Goal: Task Accomplishment & Management: Use online tool/utility

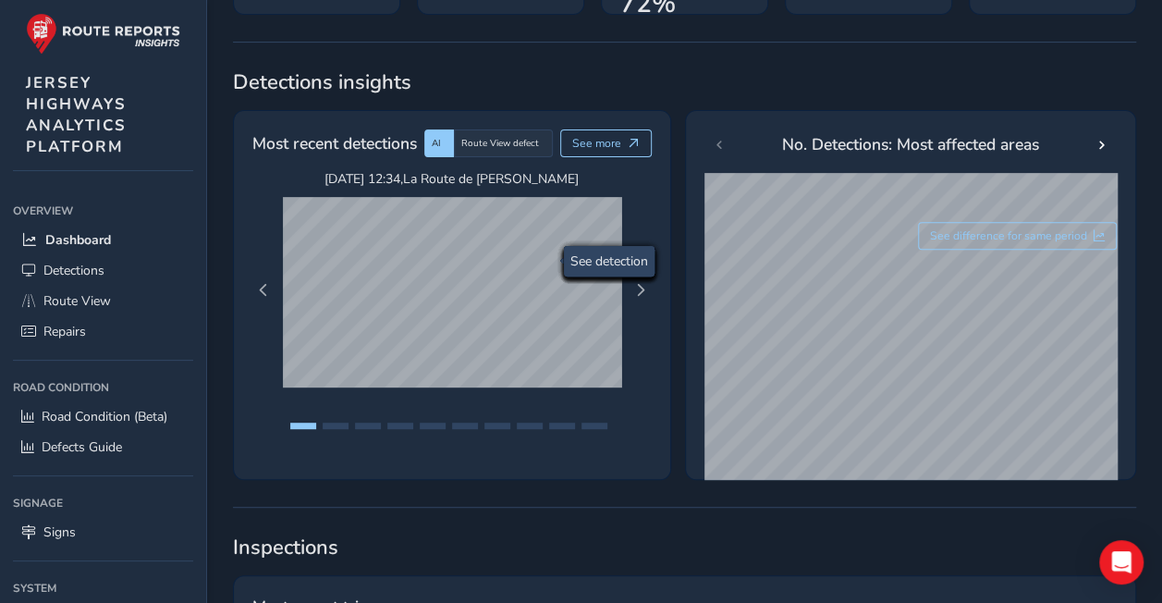
scroll to position [277, 0]
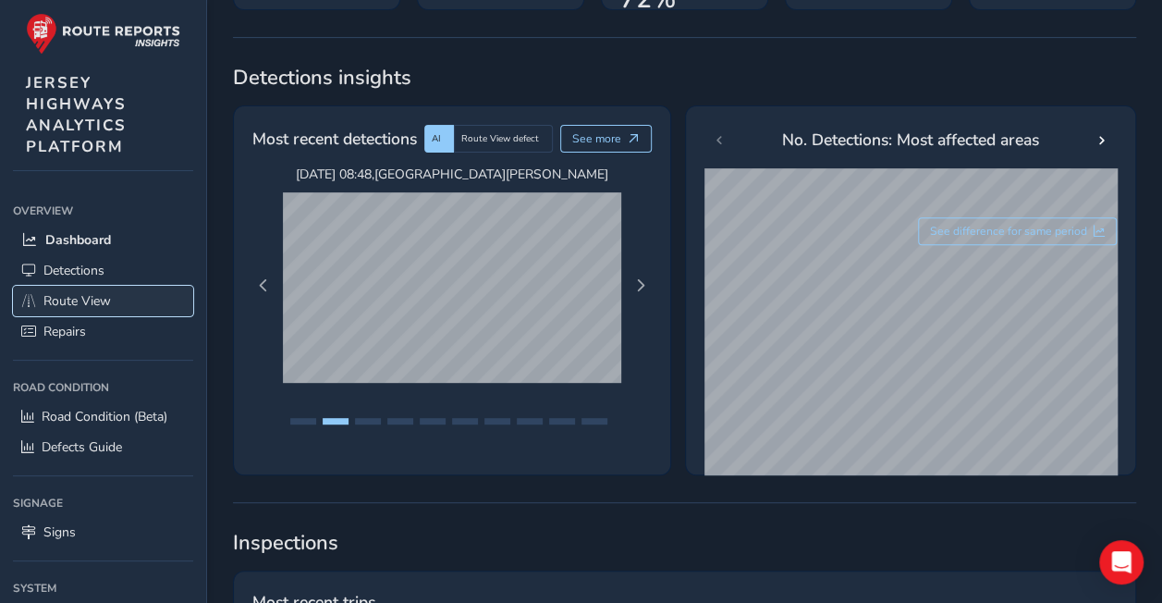
click at [91, 298] on span "Route View" at bounding box center [76, 301] width 67 height 18
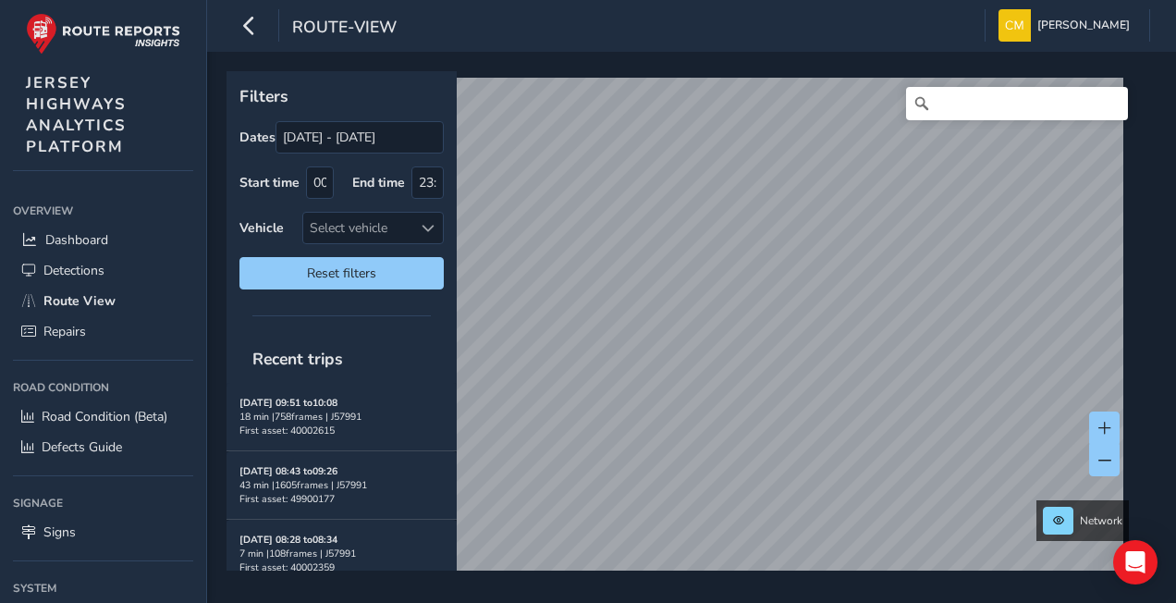
click at [634, 0] on html "route-view [PERSON_NAME] Colour Scheme: Dark Dim Light Logout Filters Dates [DA…" at bounding box center [588, 301] width 1176 height 603
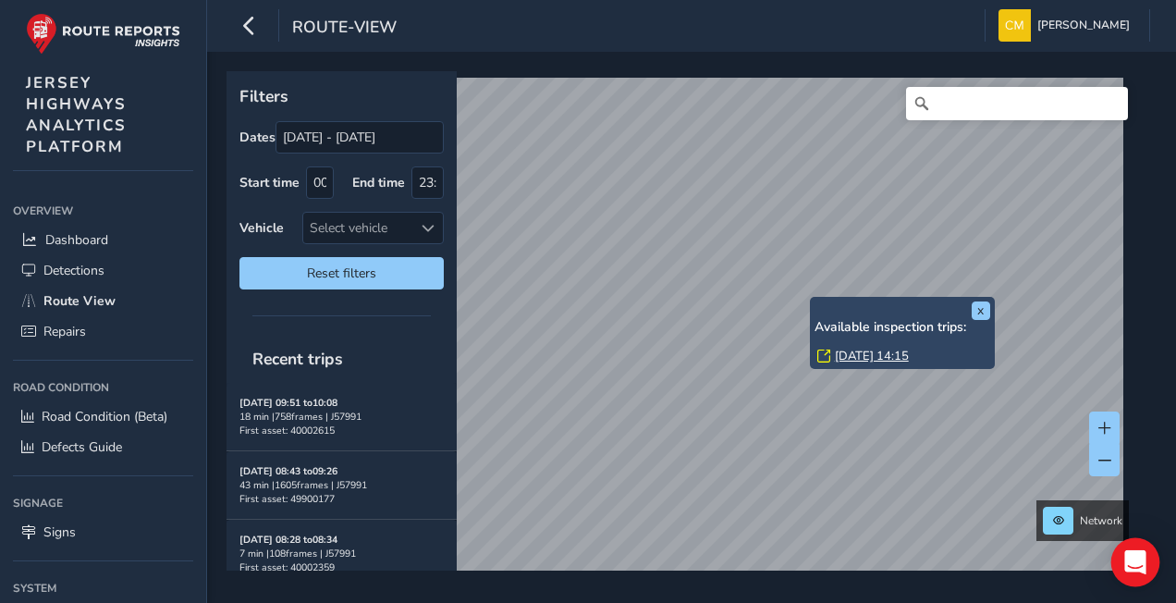
click at [814, 298] on div "x Available inspection trips: [DATE] 14:15" at bounding box center [902, 333] width 185 height 73
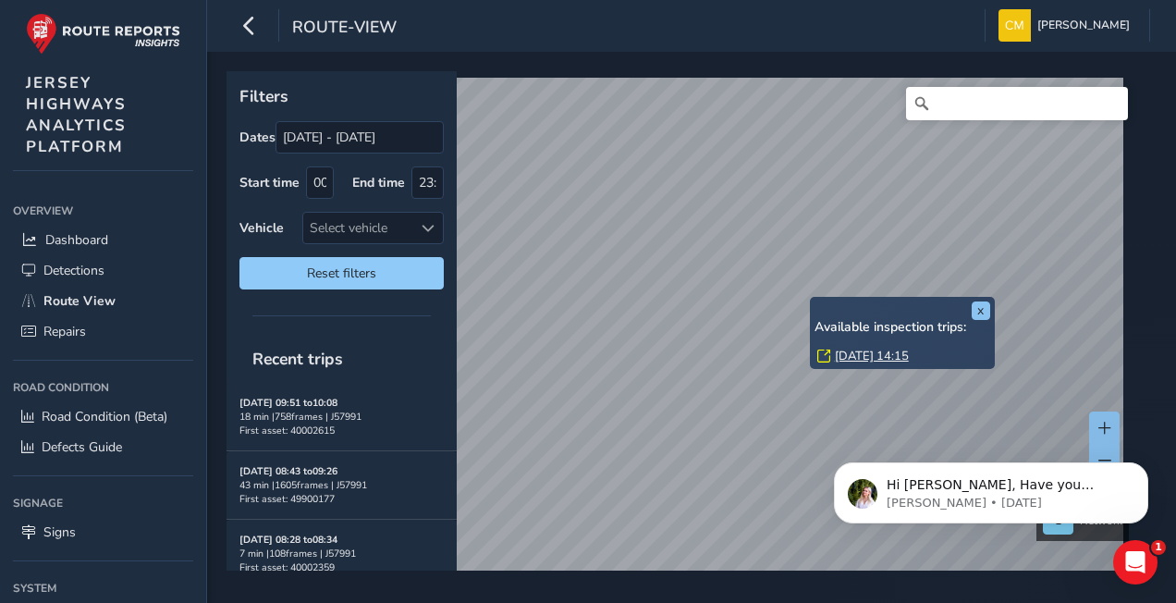
click at [810, 300] on div "x Available inspection trips: [DATE] 14:15" at bounding box center [902, 333] width 185 height 73
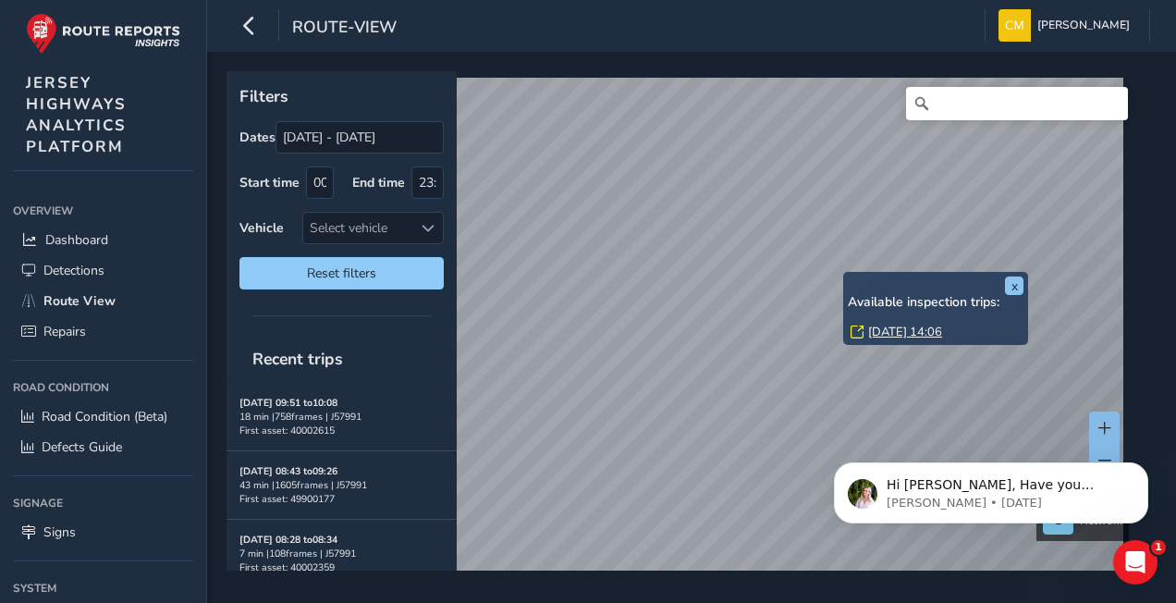
click at [891, 331] on link "[DATE] 14:06" at bounding box center [905, 332] width 74 height 17
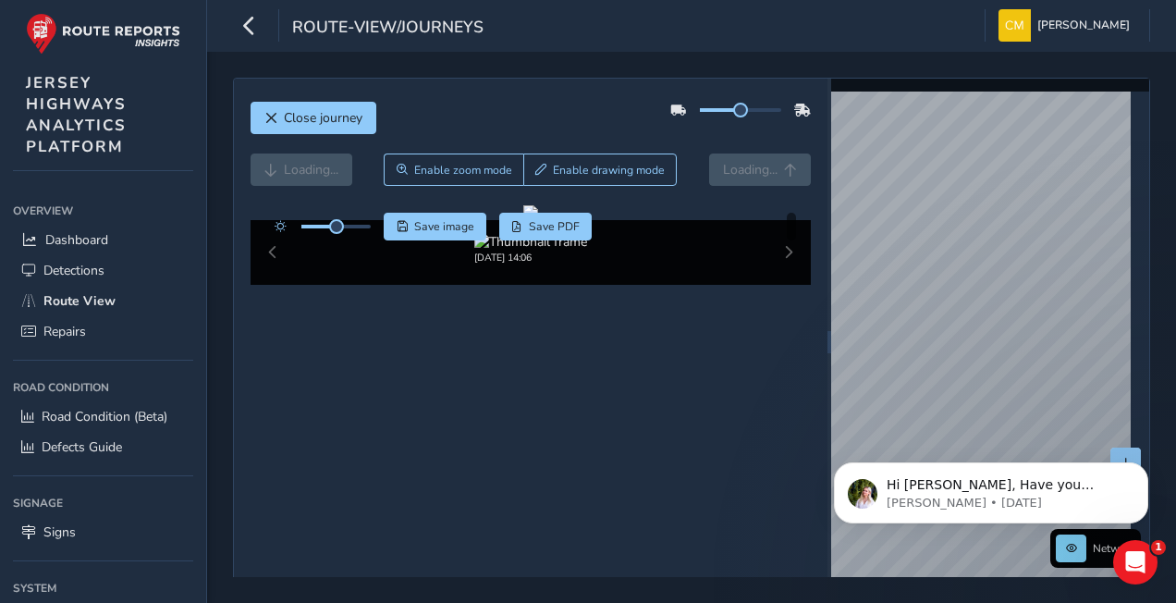
click at [960, 351] on div "Hi [PERSON_NAME], Have you checked out our new annotate image feature? We would…" at bounding box center [991, 407] width 340 height 231
click at [826, 451] on body "Hi [PERSON_NAME], Have you checked out our new annotate image feature? We would…" at bounding box center [991, 488] width 355 height 115
